Goal: Information Seeking & Learning: Check status

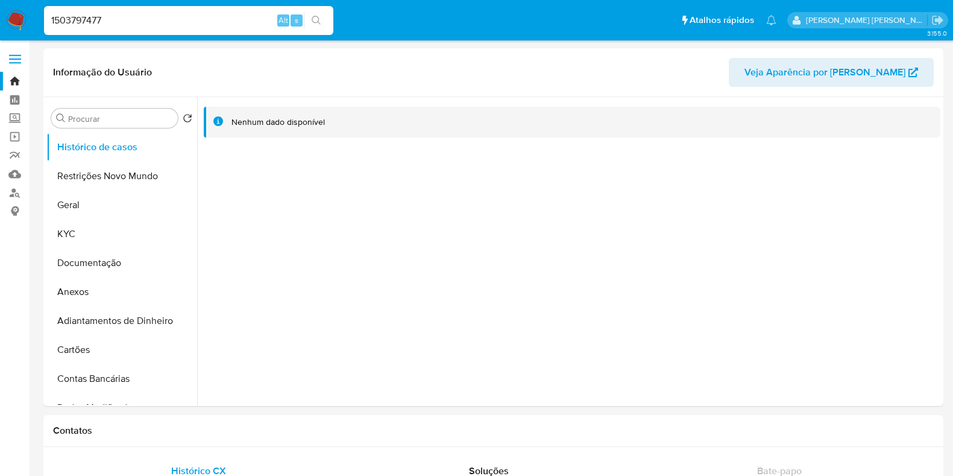
select select "100"
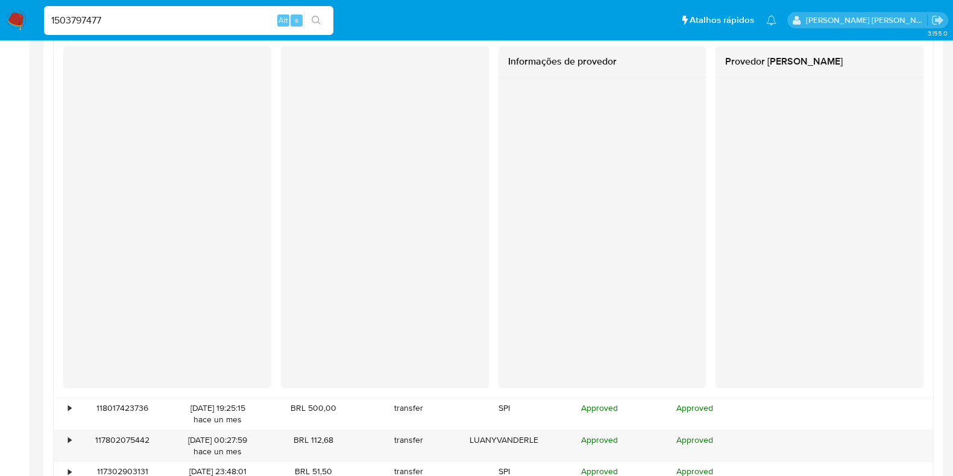
type input "1503797477"
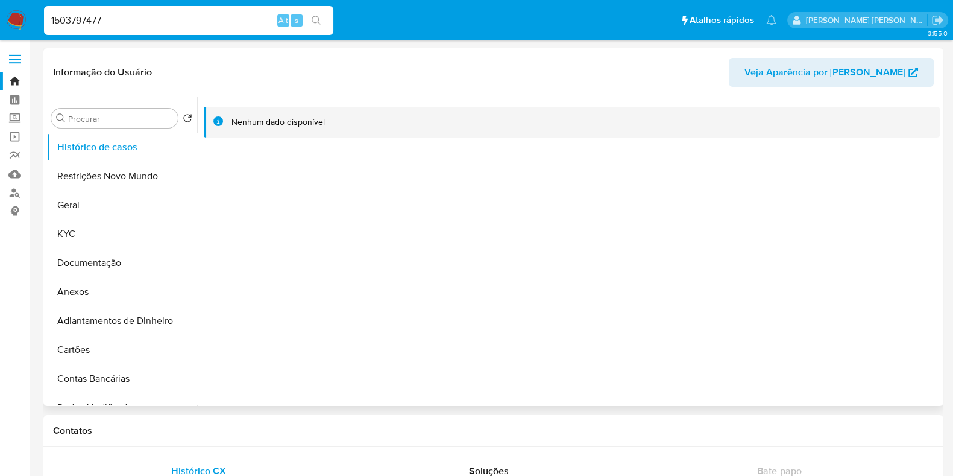
select select "10"
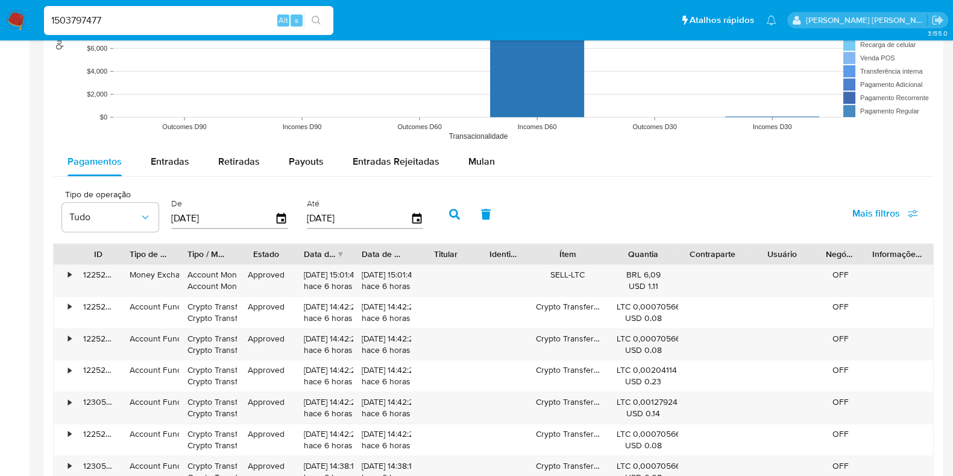
scroll to position [1054, 0]
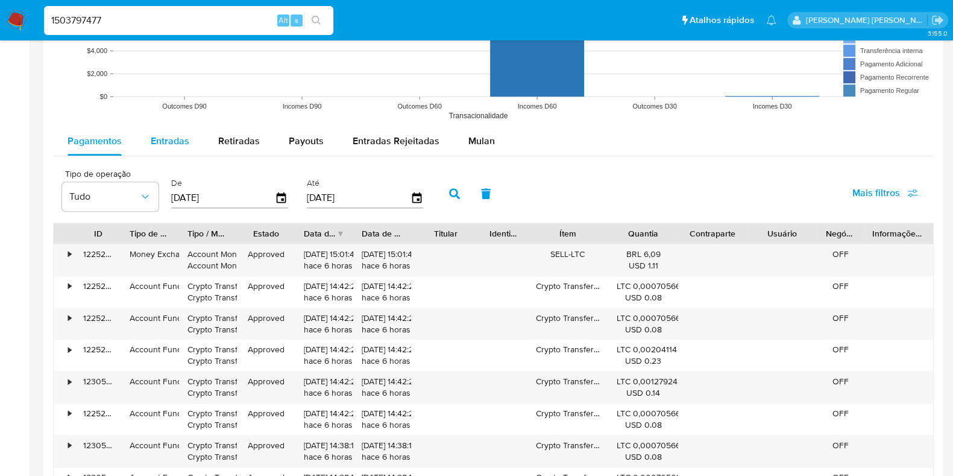
click at [177, 143] on span "Entradas" at bounding box center [170, 141] width 39 height 14
select select "10"
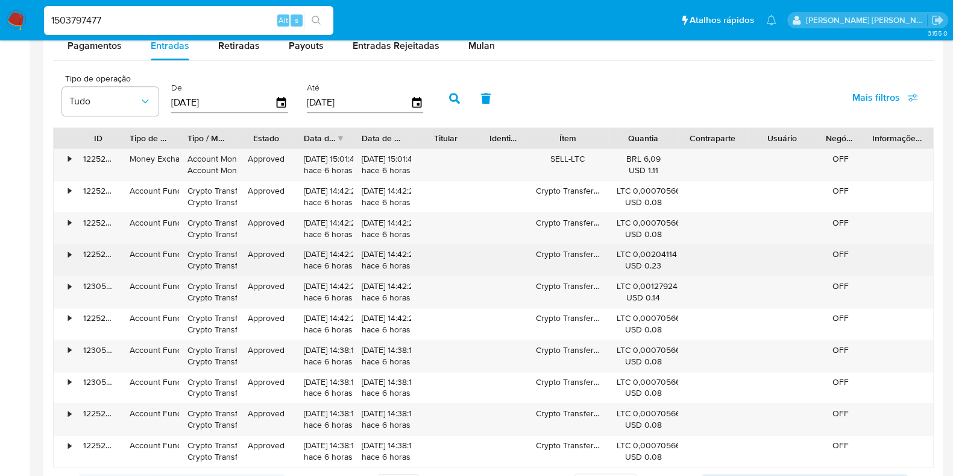
scroll to position [1130, 0]
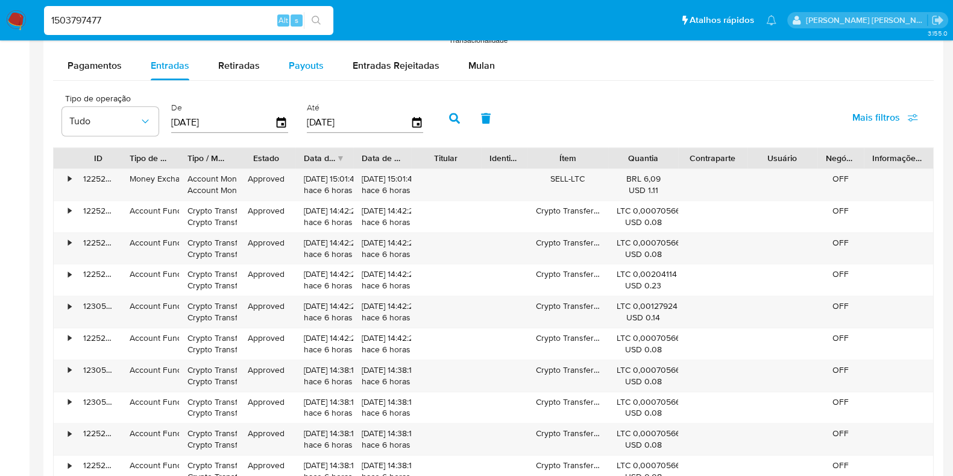
click at [304, 71] on span "Payouts" at bounding box center [306, 65] width 35 height 14
select select "10"
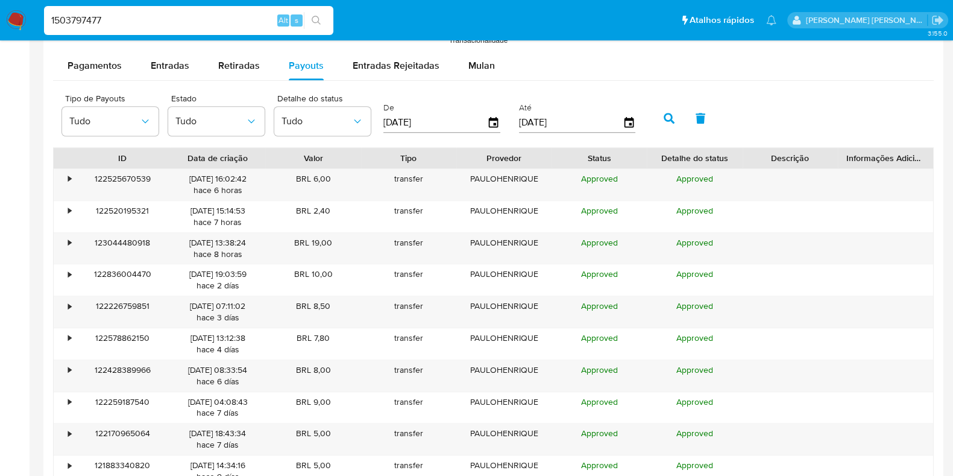
click at [120, 13] on input "1503797477" at bounding box center [188, 21] width 289 height 16
paste input "2639053268"
type input "2639053268"
click at [110, 19] on input "2639053268" at bounding box center [188, 21] width 289 height 16
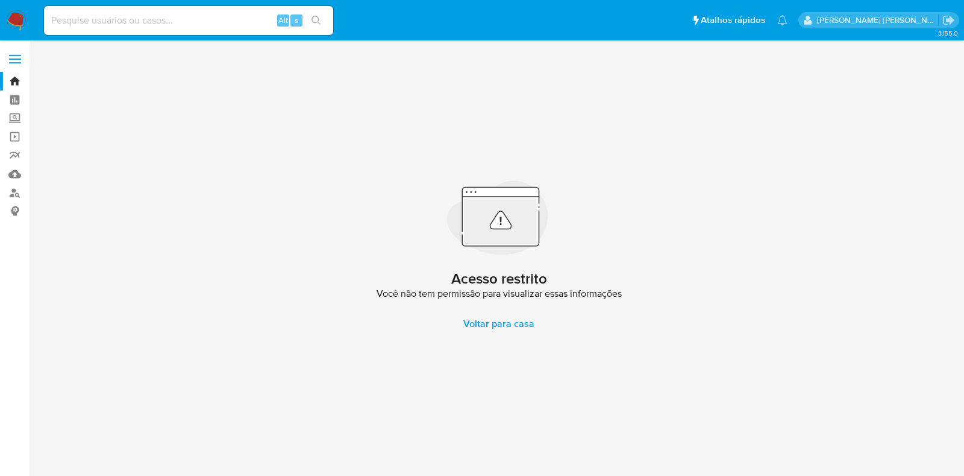
click at [223, 21] on input at bounding box center [188, 21] width 289 height 16
paste input "2631534328"
click at [222, 22] on input "2631534328" at bounding box center [188, 21] width 289 height 16
paste input "0950154"
click at [243, 22] on input "2630950154" at bounding box center [188, 21] width 289 height 16
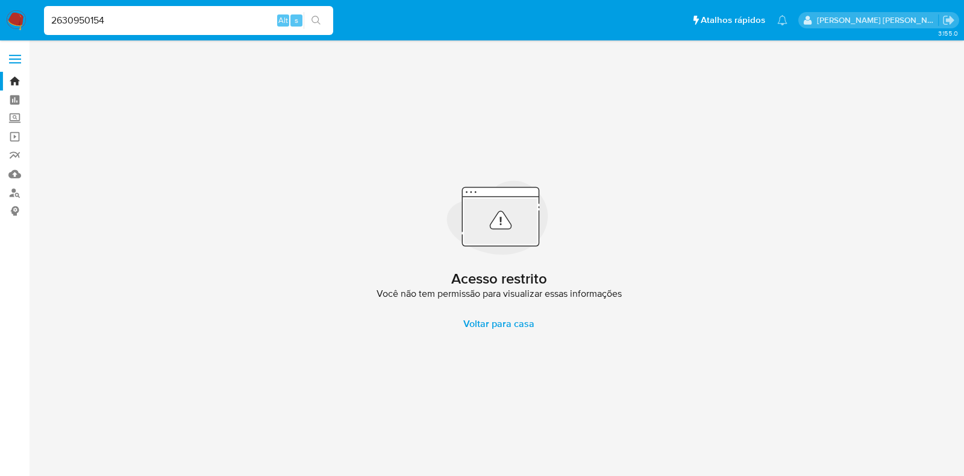
paste input "25176272"
type input "2625176272"
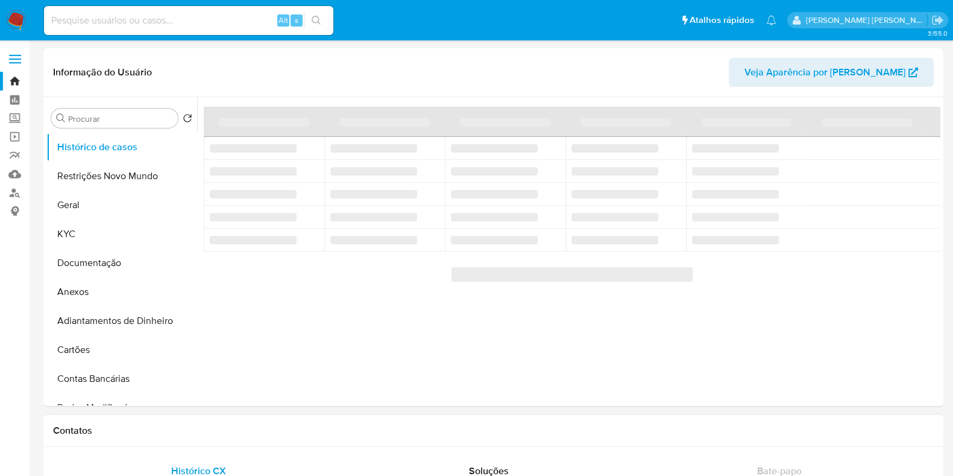
select select "10"
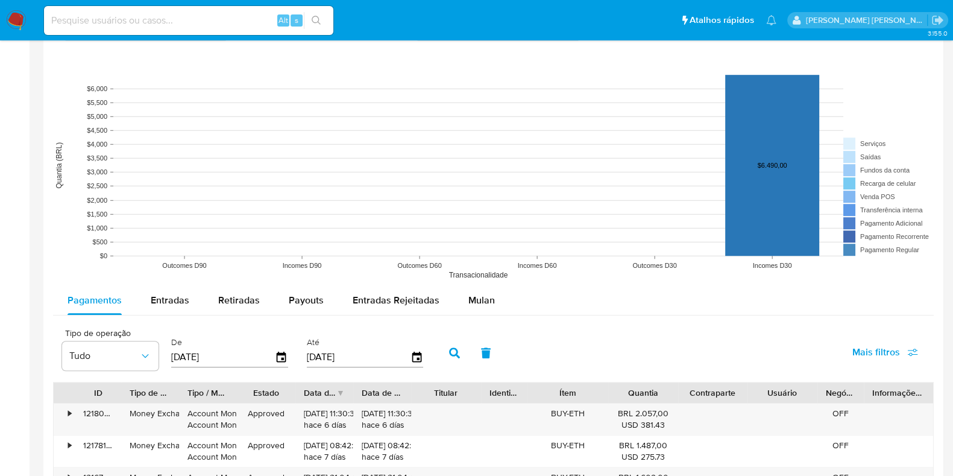
scroll to position [979, 0]
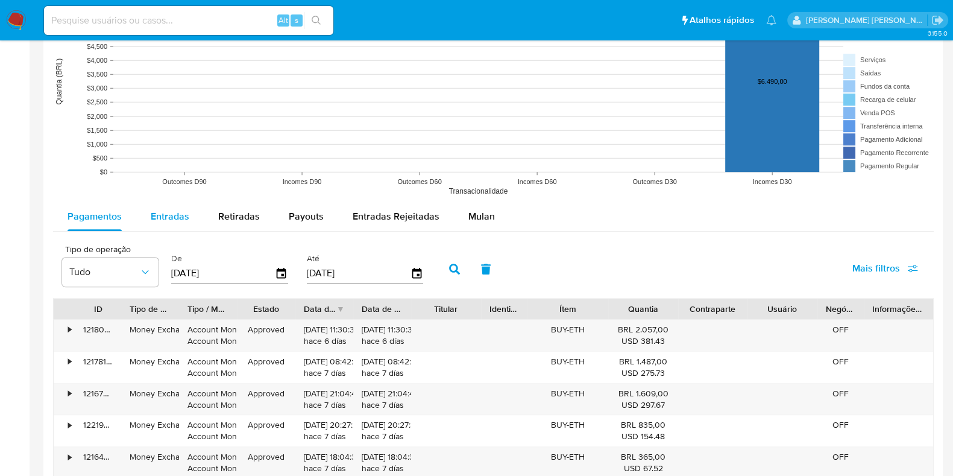
click at [169, 221] on div "Entradas" at bounding box center [170, 216] width 39 height 29
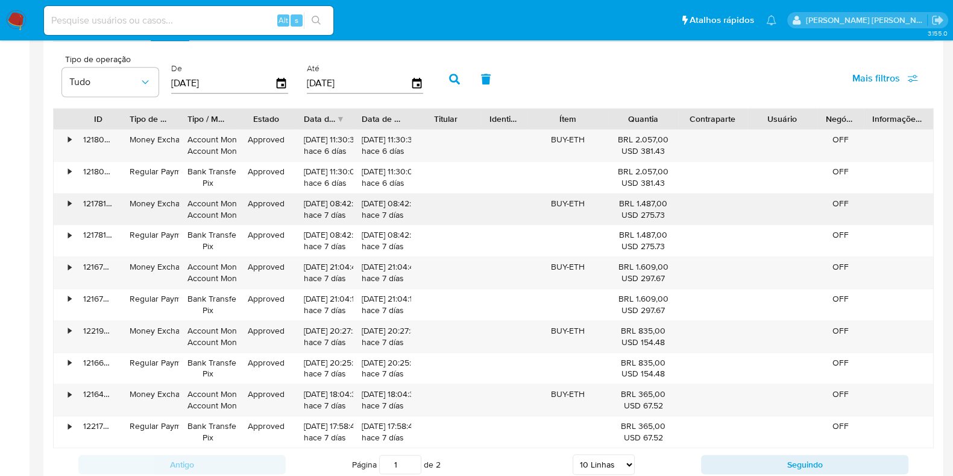
scroll to position [1205, 0]
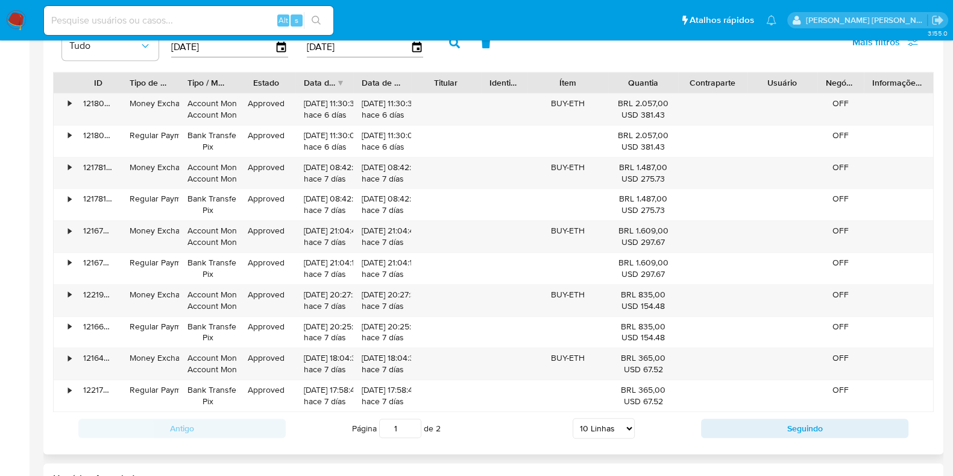
click at [611, 420] on select "5 Linhas 10 Linhas 20 Linhas 25 Linhas 50 Linhas 100 Linhas" at bounding box center [604, 428] width 62 height 20
select select "100"
click at [573, 418] on select "5 Linhas 10 Linhas 20 Linhas 25 Linhas 50 Linhas 100 Linhas" at bounding box center [604, 428] width 62 height 20
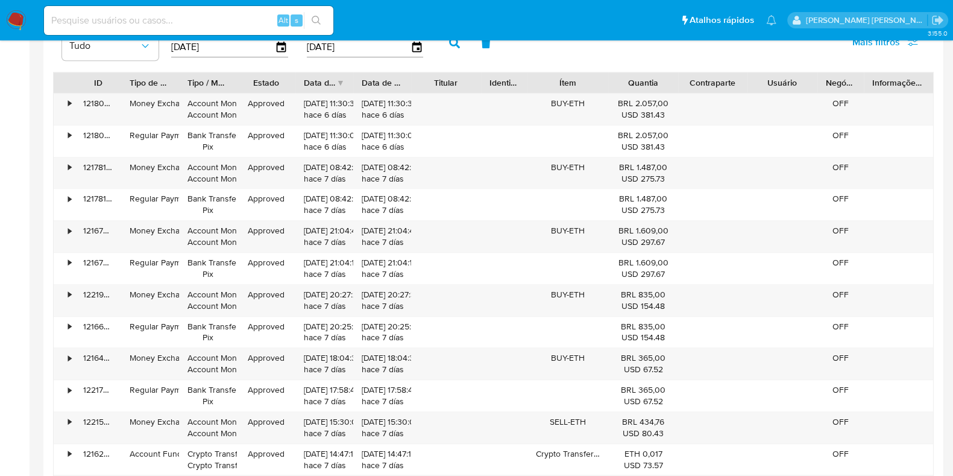
scroll to position [1356, 0]
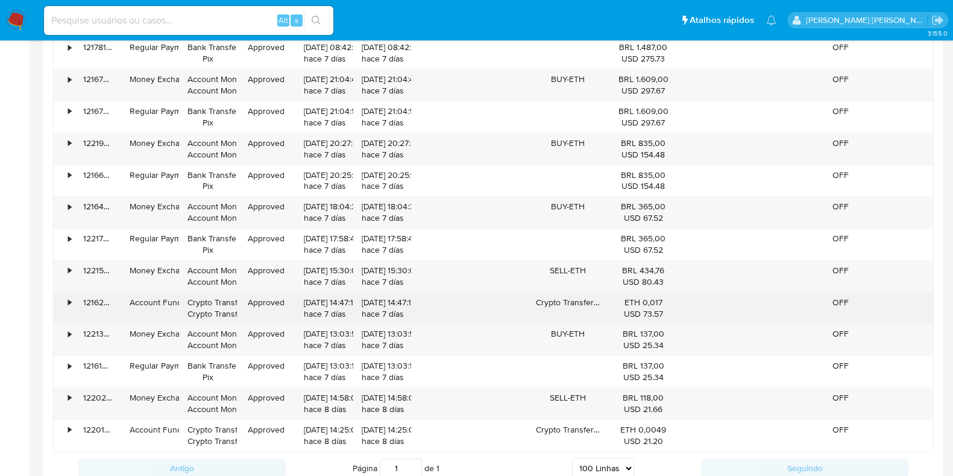
click at [69, 297] on div "•" at bounding box center [69, 302] width 3 height 11
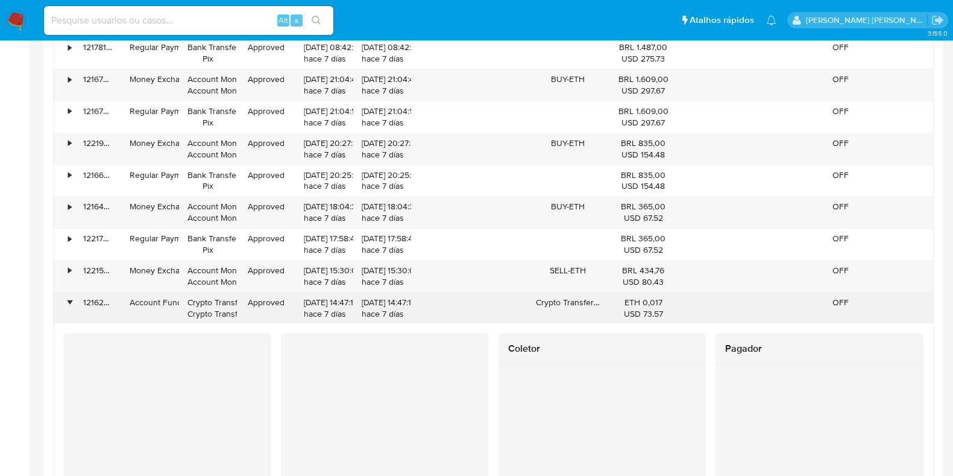
click at [69, 297] on div "•" at bounding box center [69, 302] width 3 height 11
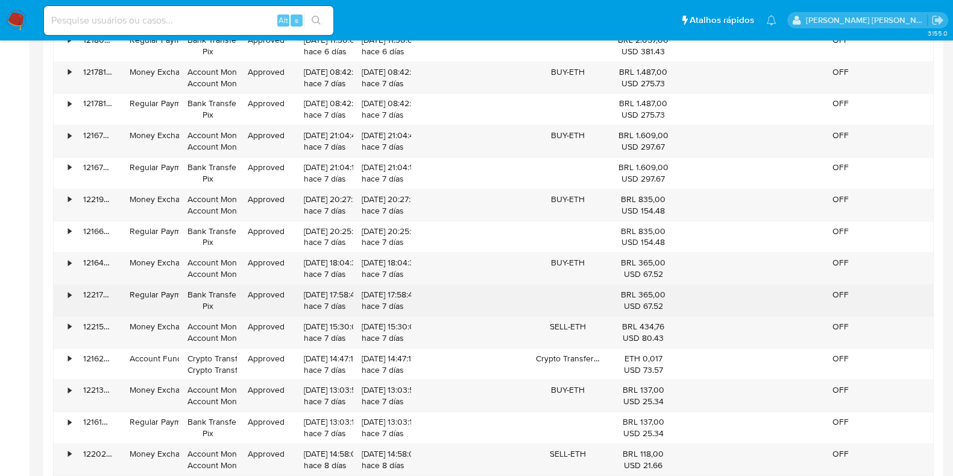
scroll to position [1130, 0]
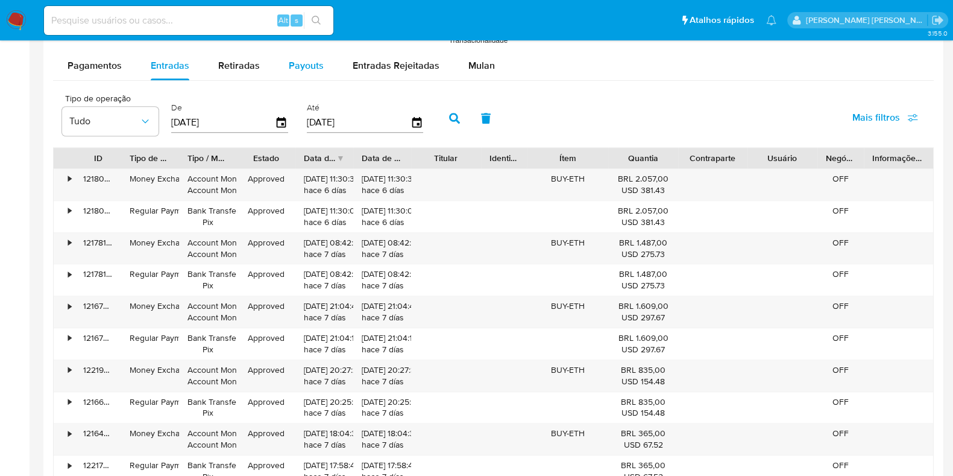
click at [315, 74] on div "Payouts" at bounding box center [306, 65] width 35 height 29
select select "10"
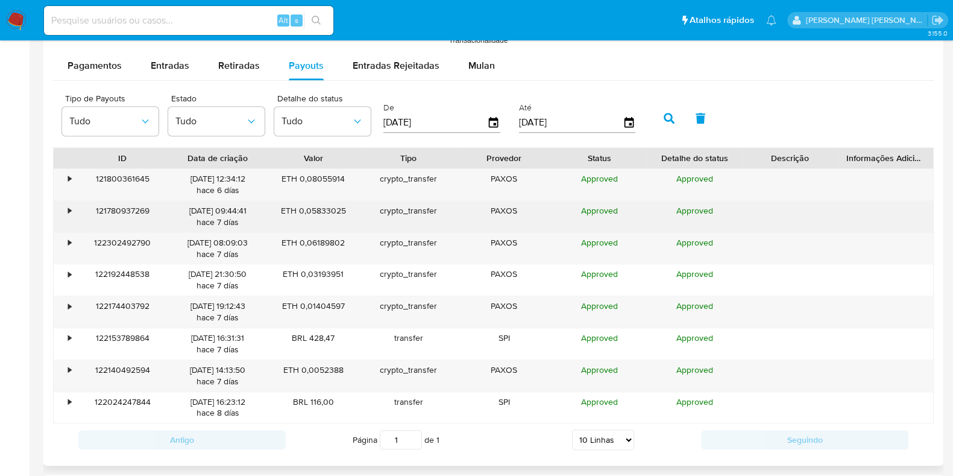
drag, startPoint x: 253, startPoint y: 221, endPoint x: 172, endPoint y: 210, distance: 81.5
click at [172, 210] on div "[DATE] 09:44:41 hace 7 [PERSON_NAME]" at bounding box center [217, 216] width 95 height 31
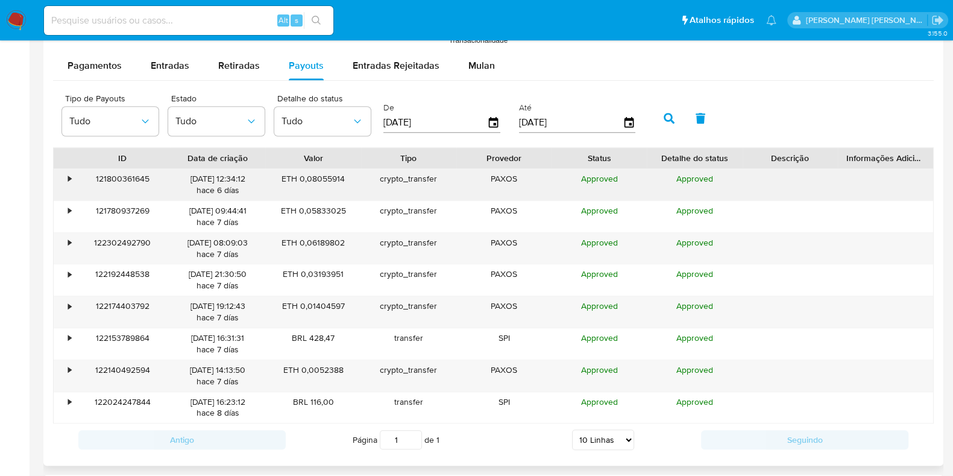
drag, startPoint x: 152, startPoint y: 183, endPoint x: 130, endPoint y: 181, distance: 21.8
click at [130, 181] on div "121800361645" at bounding box center [122, 184] width 95 height 31
click at [125, 16] on input at bounding box center [188, 21] width 289 height 16
paste input "2623108012"
type input "2623108012"
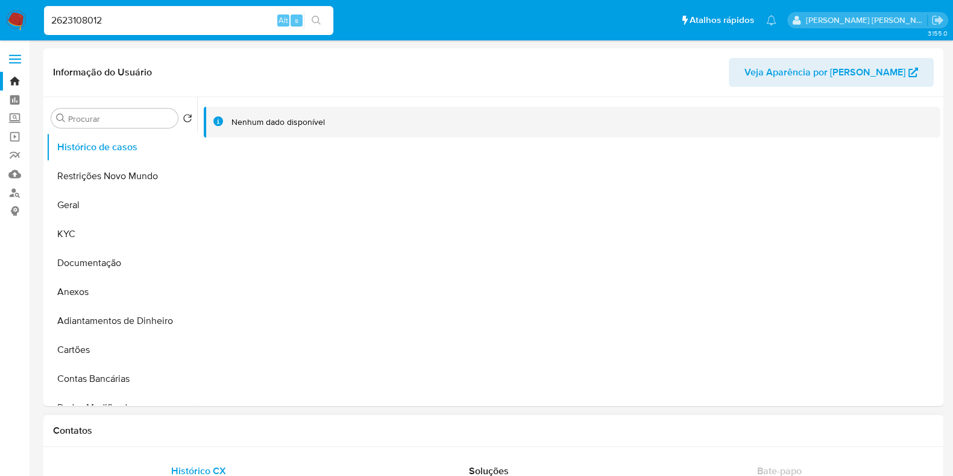
select select "10"
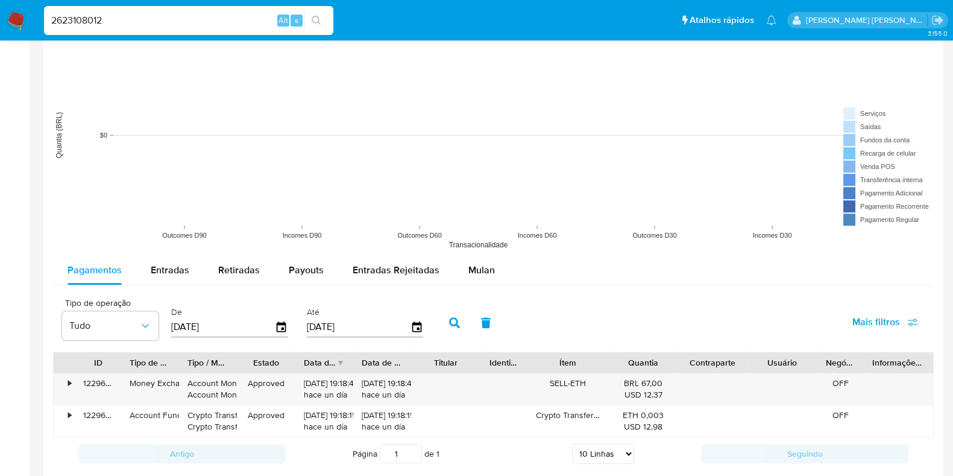
scroll to position [979, 0]
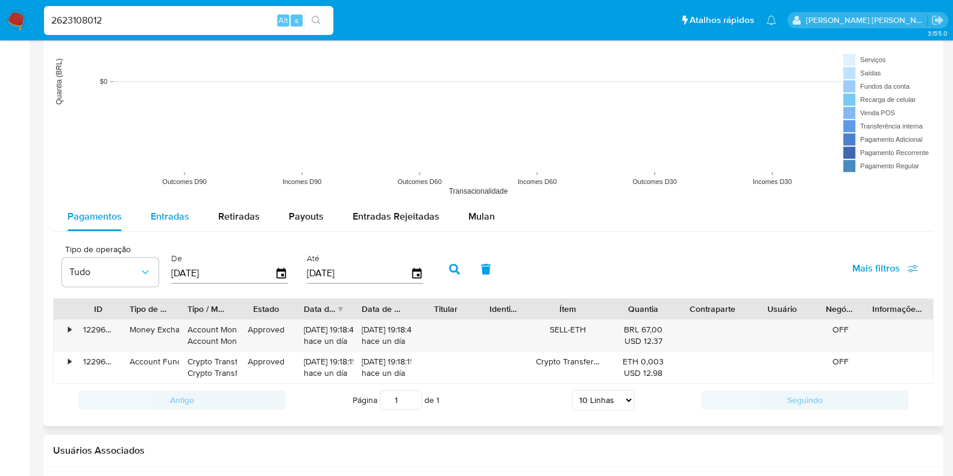
click at [169, 218] on span "Entradas" at bounding box center [170, 216] width 39 height 14
select select "10"
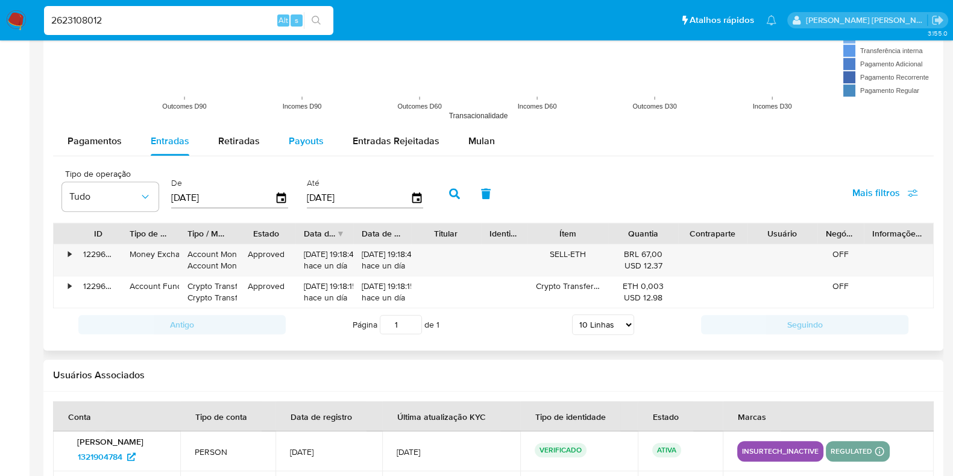
click at [313, 140] on span "Payouts" at bounding box center [306, 141] width 35 height 14
select select "10"
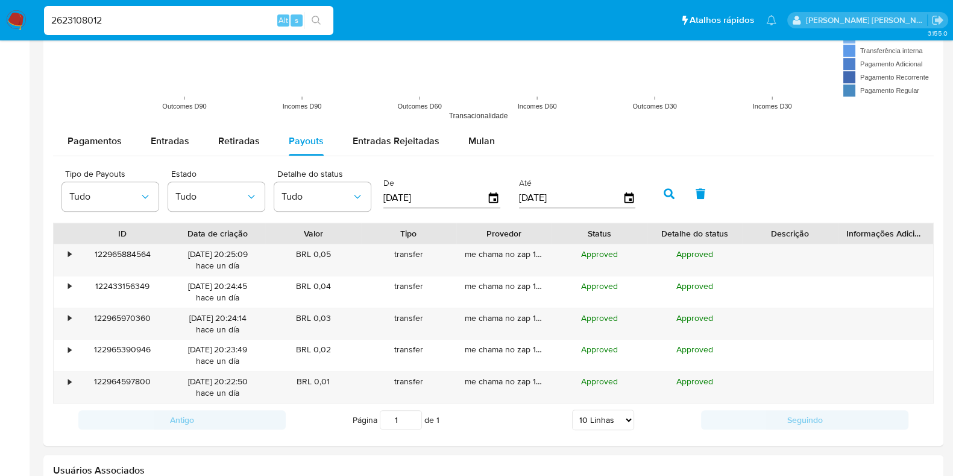
click at [153, 7] on div "2623108012 Alt s" at bounding box center [188, 20] width 289 height 29
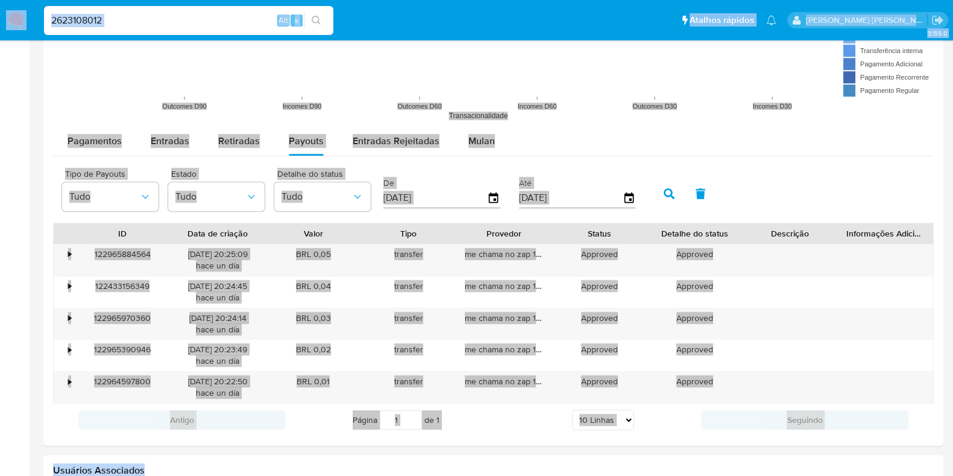
click at [151, 30] on div "2623108012 Alt s" at bounding box center [188, 20] width 289 height 29
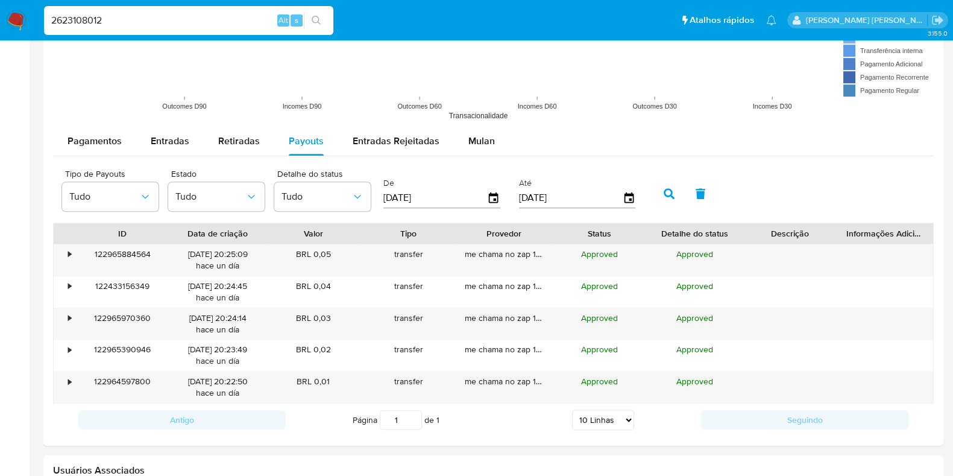
click at [153, 22] on input "2623108012" at bounding box center [188, 21] width 289 height 16
paste input "18704860"
type input "2618704860"
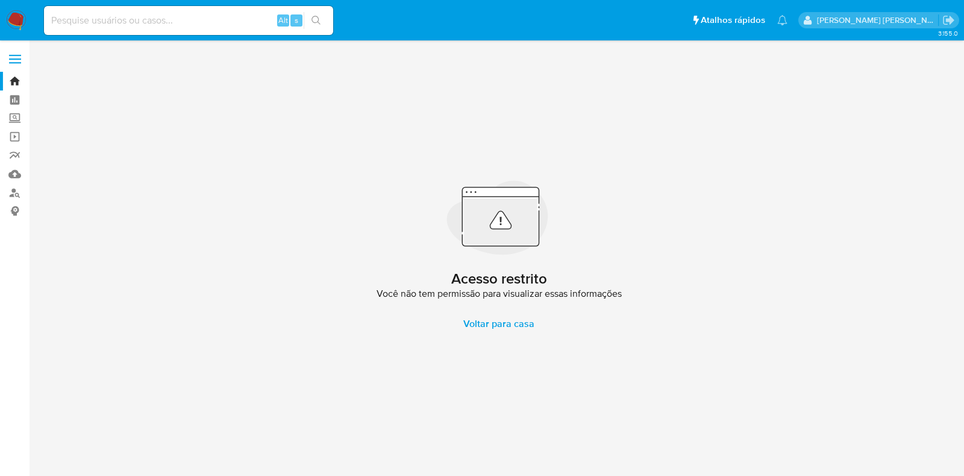
click at [208, 25] on input at bounding box center [188, 21] width 289 height 16
paste input "2617519085"
click at [204, 17] on input "2617519085" at bounding box center [188, 21] width 289 height 16
paste input "5655327"
type input "2615655327"
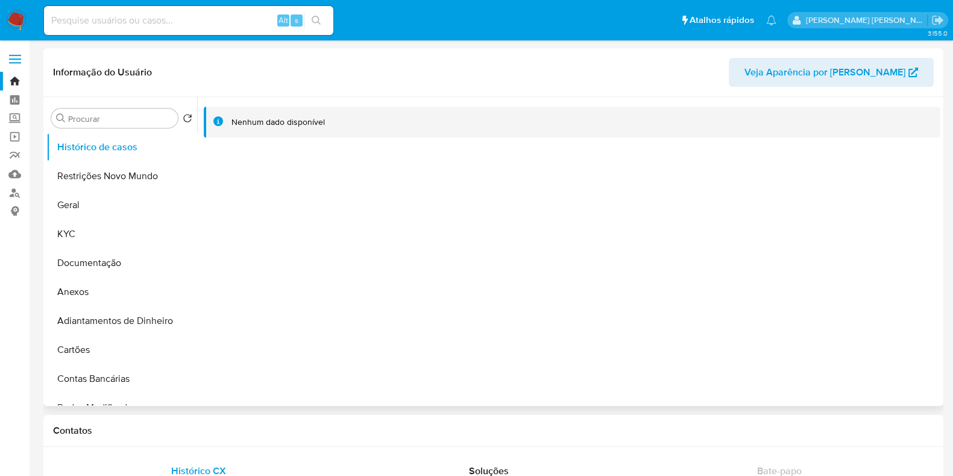
select select "10"
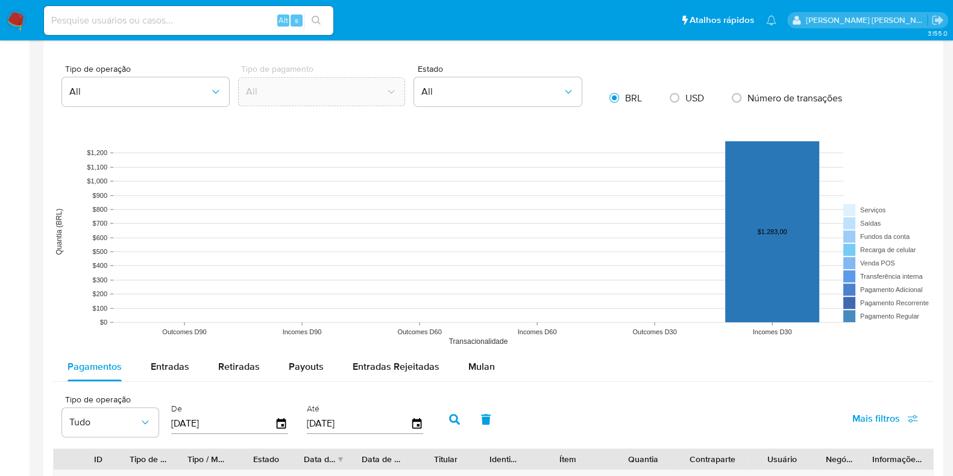
scroll to position [1054, 0]
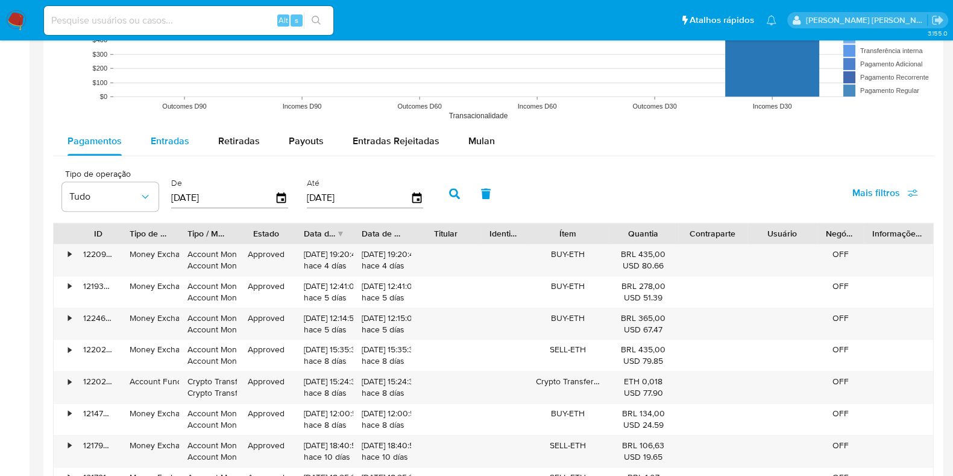
click at [159, 151] on div "Entradas" at bounding box center [170, 141] width 39 height 29
select select "10"
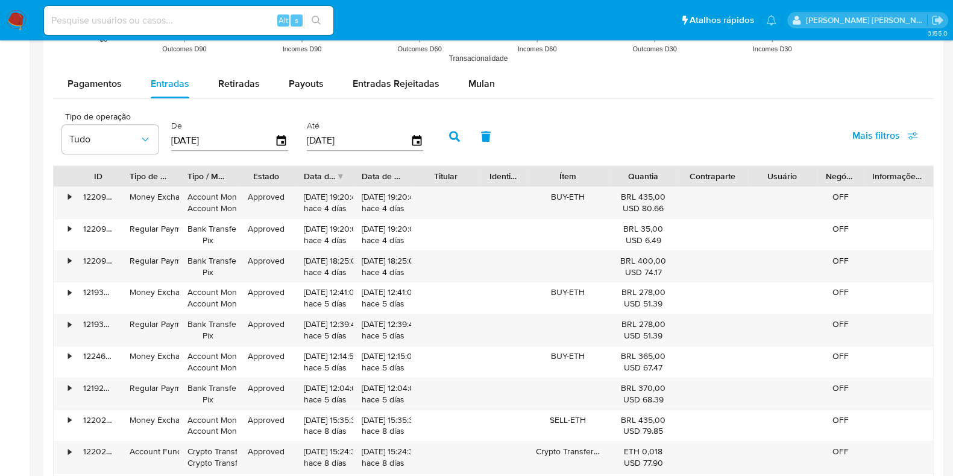
scroll to position [979, 0]
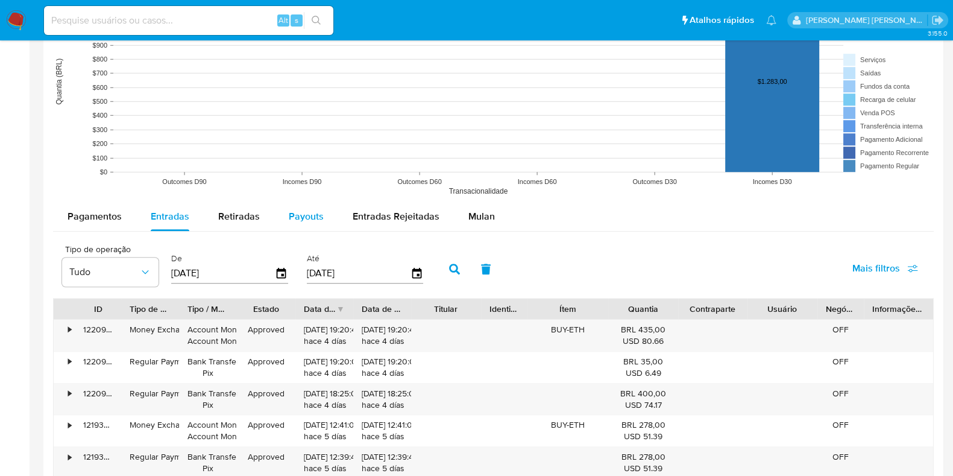
click at [295, 206] on div "Payouts" at bounding box center [306, 216] width 35 height 29
select select "10"
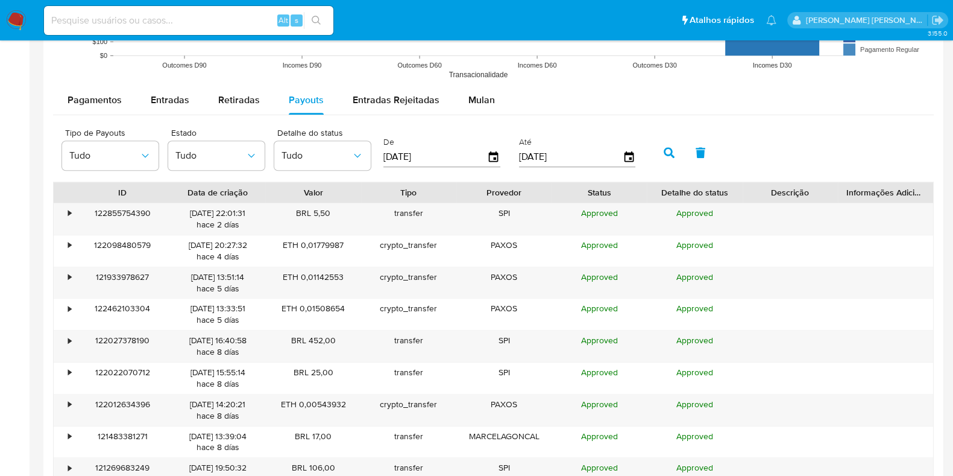
scroll to position [1130, 0]
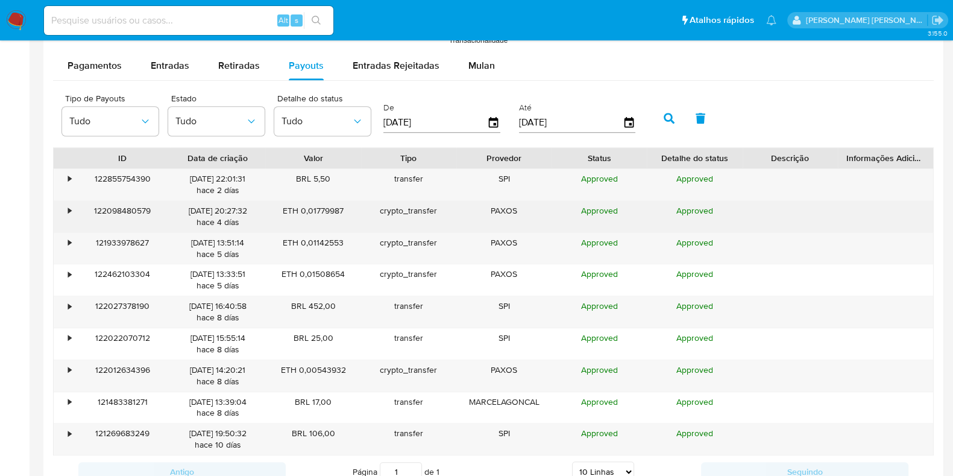
drag, startPoint x: 261, startPoint y: 226, endPoint x: 197, endPoint y: 222, distance: 64.6
click at [208, 224] on div "[DATE] 20:27:32 hace 4 [PERSON_NAME]" at bounding box center [217, 216] width 95 height 31
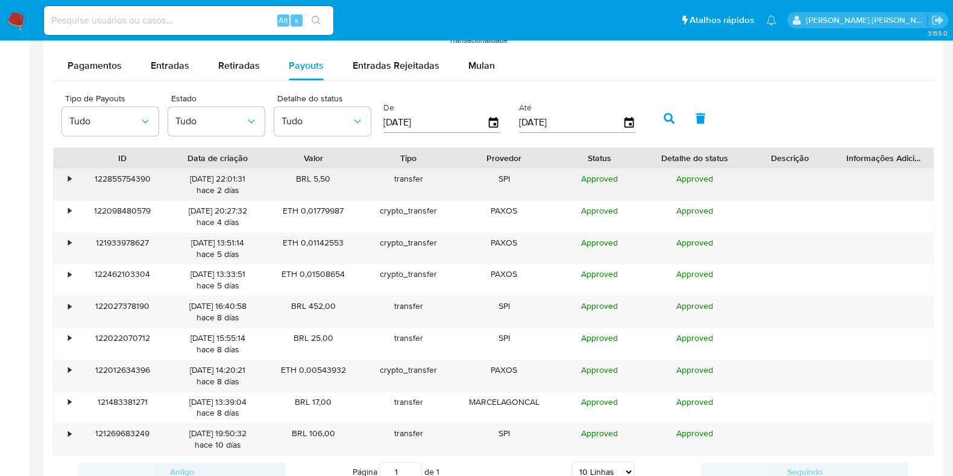
click at [300, 198] on div "• 122855754390 [DATE] 22:01:31 hace 2 [PERSON_NAME] BRL 5,50 transfer SPI Appro…" at bounding box center [493, 311] width 881 height 287
